Goal: Information Seeking & Learning: Learn about a topic

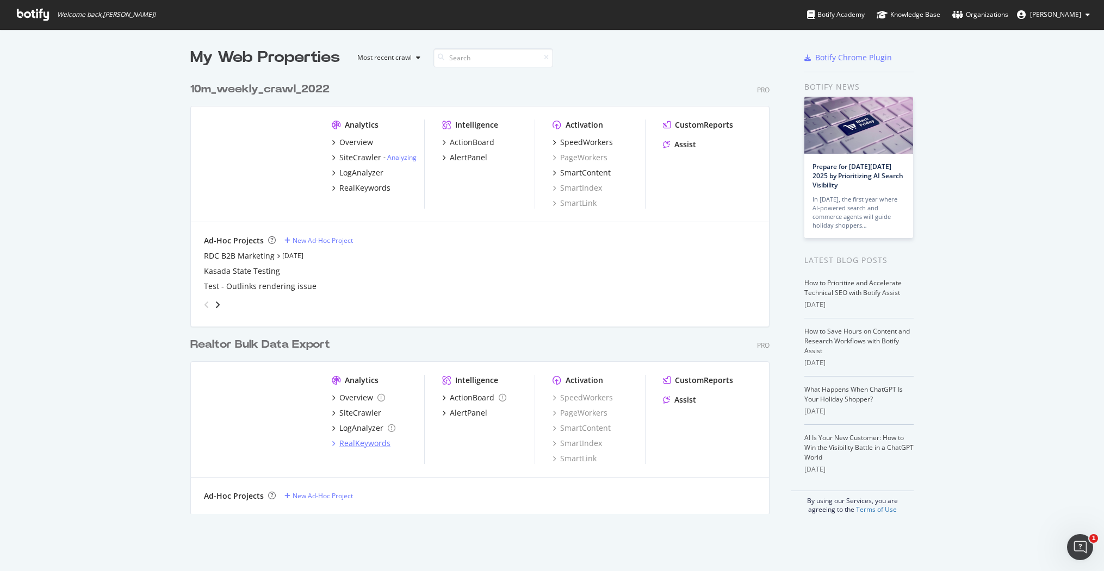
click at [350, 438] on div "RealKeywords" at bounding box center [364, 443] width 51 height 11
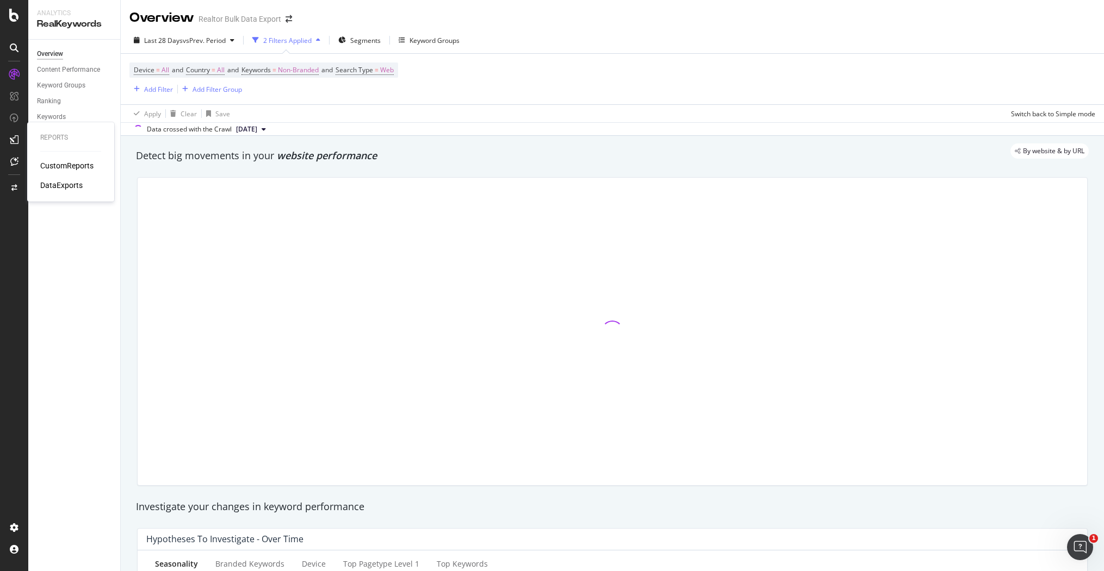
click at [67, 166] on div "CustomReports" at bounding box center [66, 165] width 53 height 11
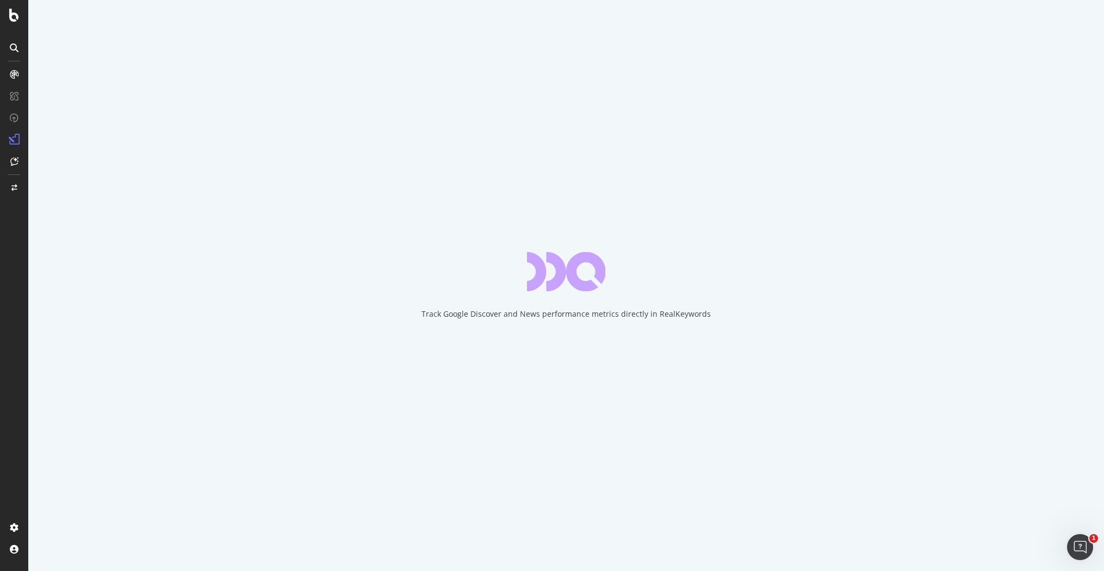
click at [699, 16] on div "Track Google Discover and News performance metrics directly in RealKeywords" at bounding box center [566, 285] width 1076 height 571
click at [693, 35] on div "Track Google Discover and News performance metrics directly in RealKeywords" at bounding box center [566, 285] width 1076 height 571
click at [686, 37] on div "Track Google Discover and News performance metrics directly in RealKeywords" at bounding box center [566, 285] width 1076 height 571
click at [686, 32] on div "Track Google Discover and News performance metrics directly in RealKeywords" at bounding box center [566, 285] width 1076 height 571
click at [693, 35] on div "Track Google Discover and News performance metrics directly in RealKeywords" at bounding box center [566, 285] width 1076 height 571
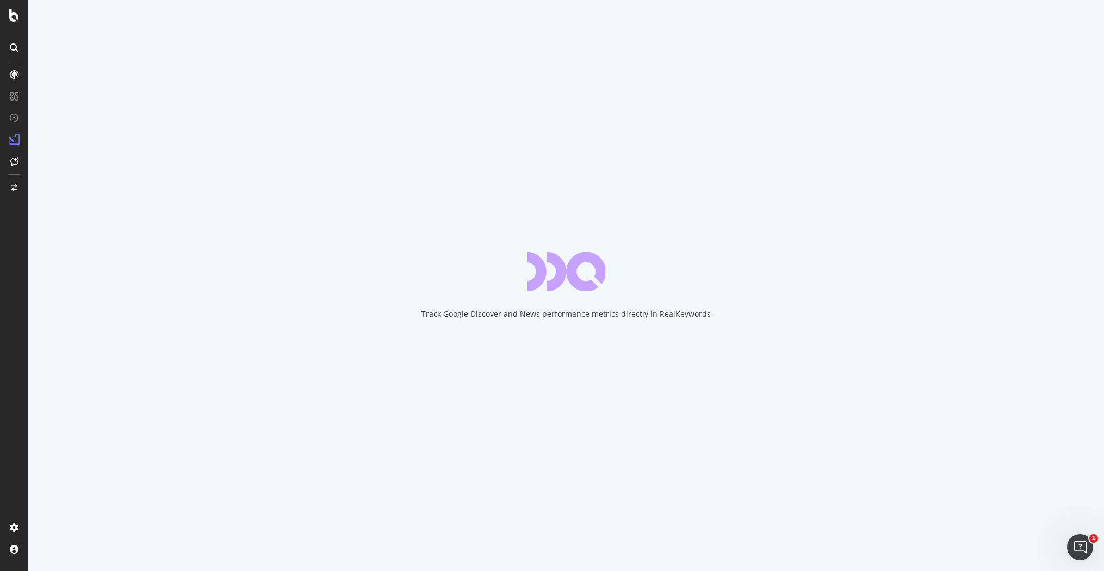
click at [747, 20] on div "Track Google Discover and News performance metrics directly in RealKeywords" at bounding box center [566, 285] width 1076 height 571
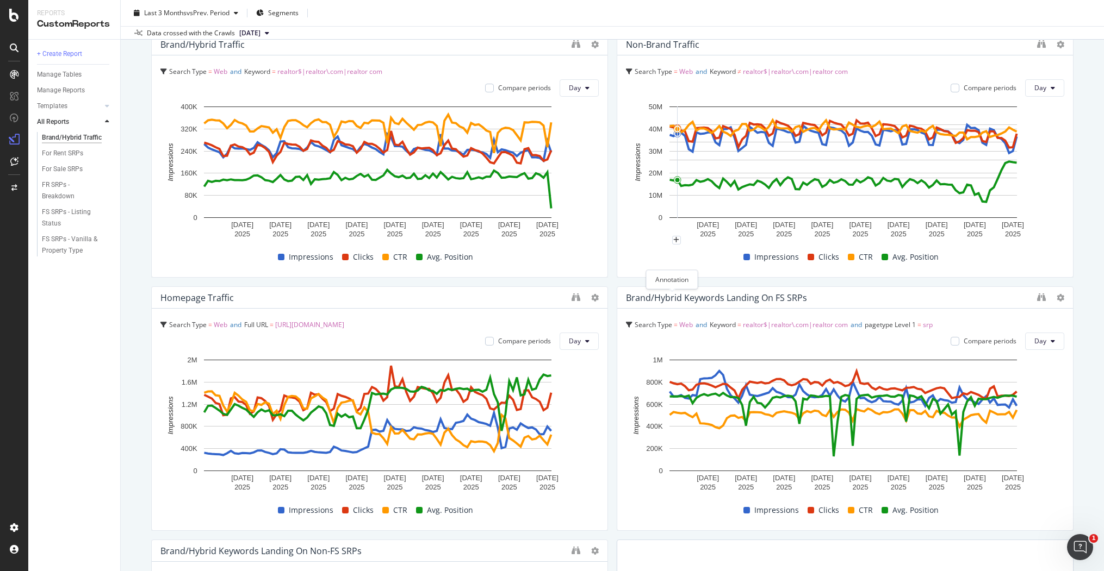
scroll to position [94, 0]
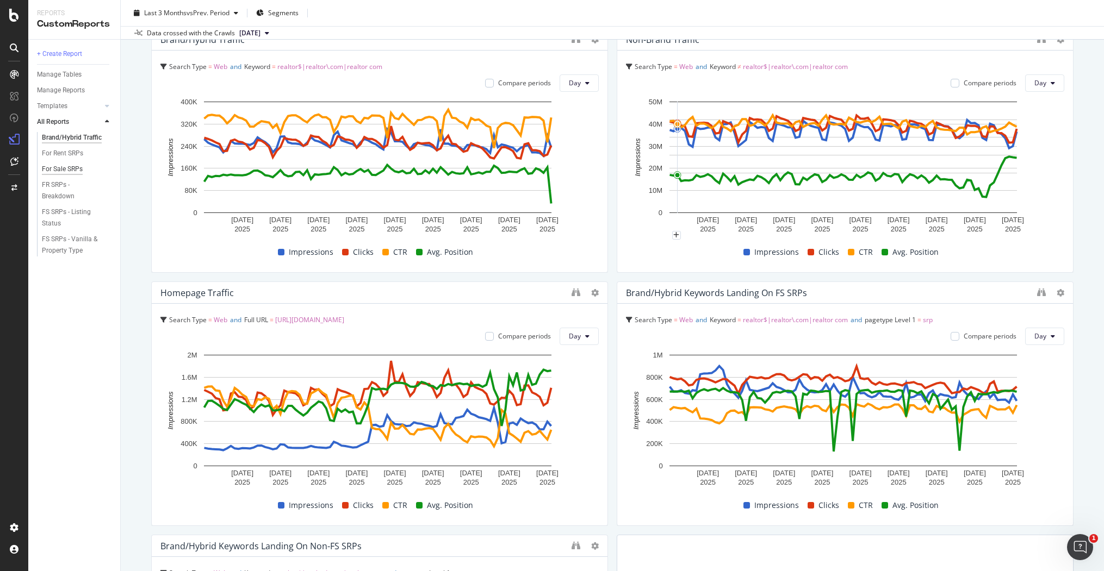
click at [51, 168] on div "For Sale SRPs" at bounding box center [62, 169] width 41 height 11
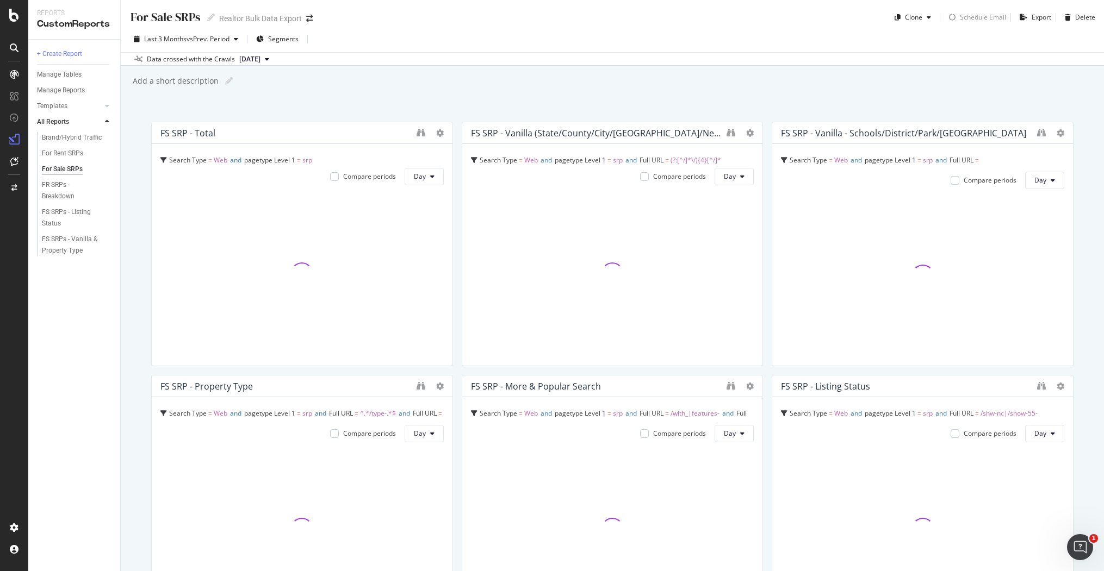
click at [631, 79] on div "Add a short description Add a short description" at bounding box center [618, 81] width 972 height 16
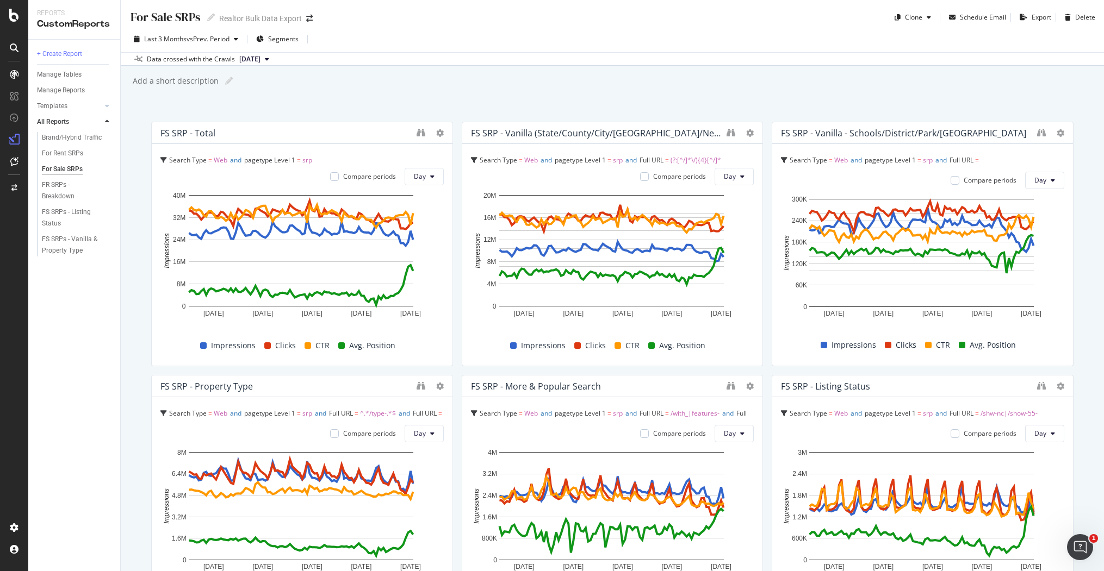
click at [718, 10] on div "For Sale SRPs For Sale SRPs Realtor Bulk Data Export Clone Schedule Email Expor…" at bounding box center [612, 13] width 983 height 26
click at [703, 14] on div "For Sale SRPs For Sale SRPs Realtor Bulk Data Export Clone Schedule Email Expor…" at bounding box center [612, 13] width 983 height 26
click at [740, 40] on div "Last 3 Months vs Prev. Period Segments" at bounding box center [612, 41] width 983 height 22
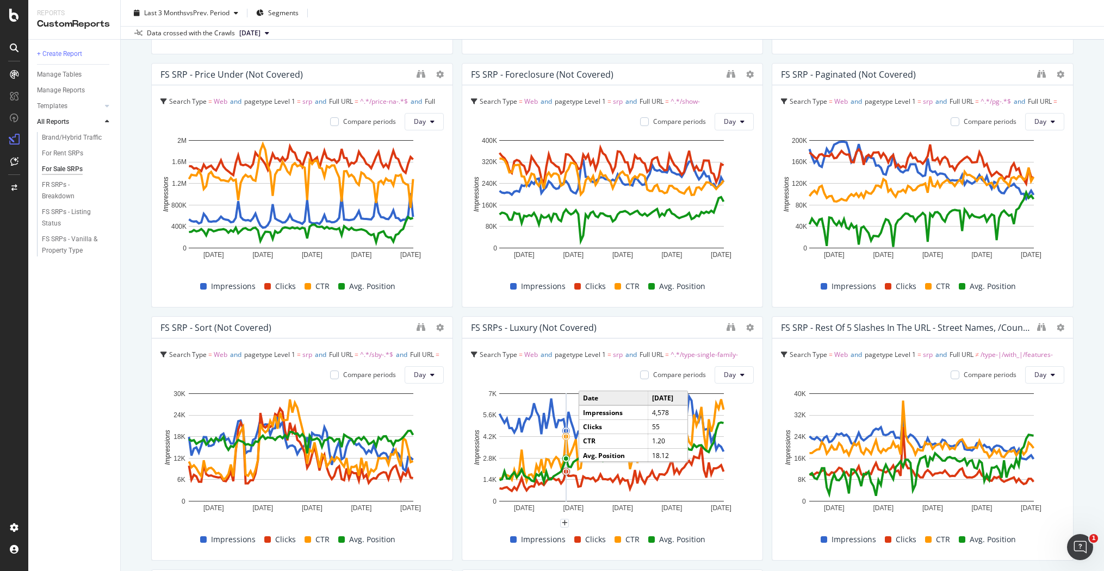
scroll to position [1074, 0]
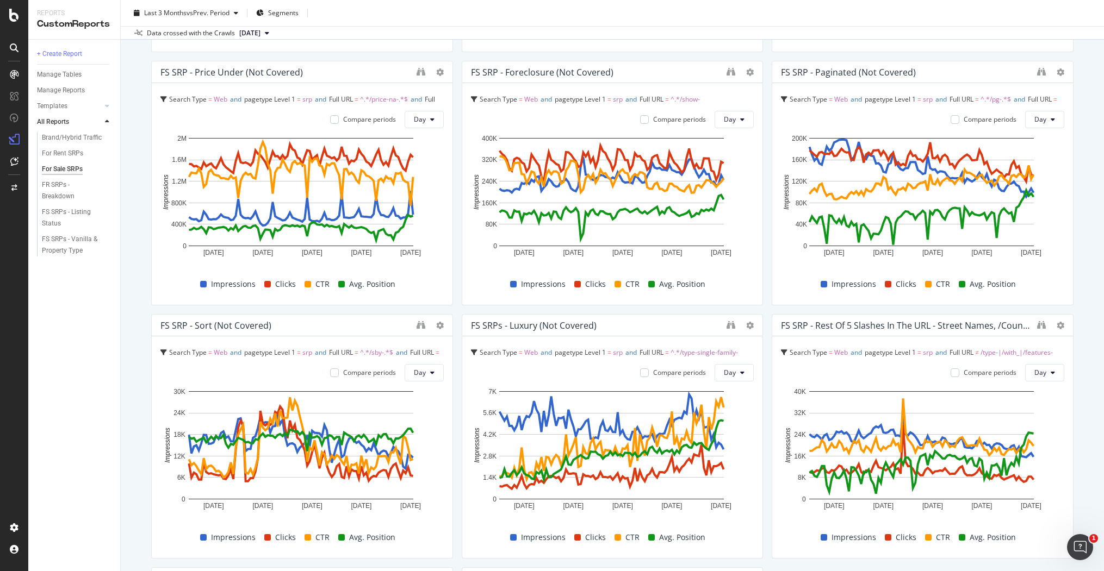
click at [79, 437] on div "+ Create Report Manage Tables Manage Reports Templates AI Bots in Search Busine…" at bounding box center [74, 306] width 92 height 532
